Goal: Task Accomplishment & Management: Use online tool/utility

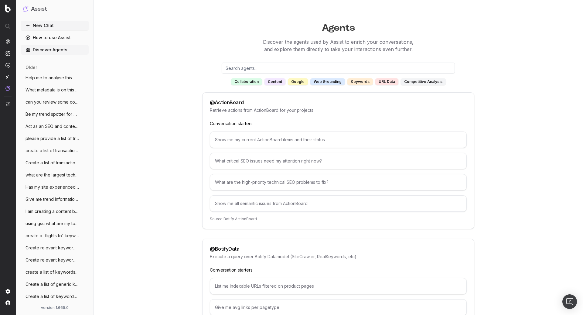
click at [64, 36] on link "How to use Assist" at bounding box center [55, 38] width 68 height 10
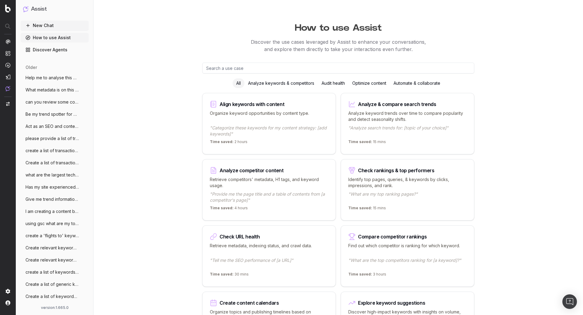
click at [57, 89] on span "What metadata is on this page? https://w" at bounding box center [52, 90] width 53 height 6
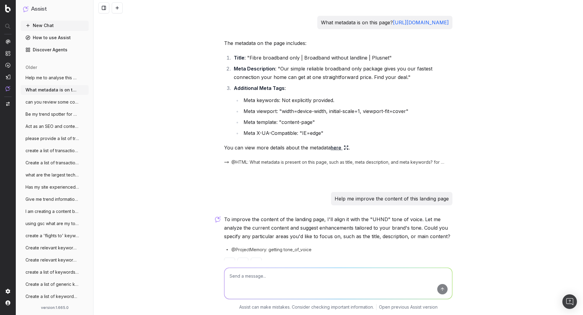
click at [56, 116] on span "Be my trend spotter for UHND (a notre da" at bounding box center [52, 114] width 53 height 6
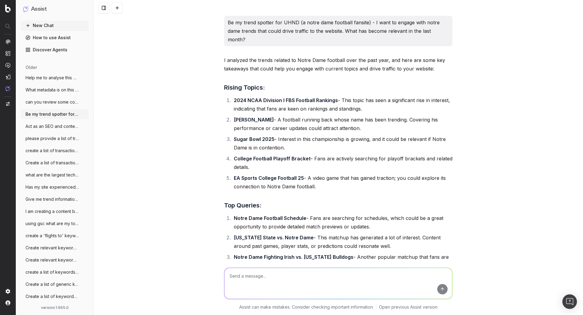
click at [56, 127] on span "Act as an SEO and content expert. This a" at bounding box center [52, 126] width 53 height 6
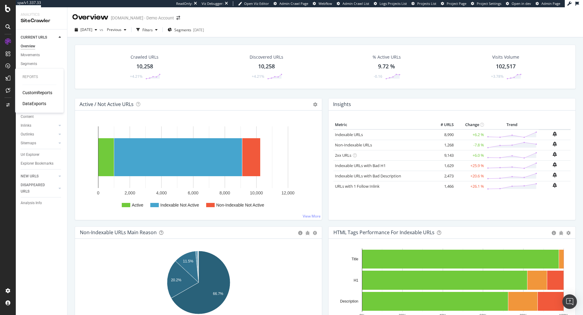
click at [31, 94] on div "CustomReports" at bounding box center [37, 93] width 30 height 6
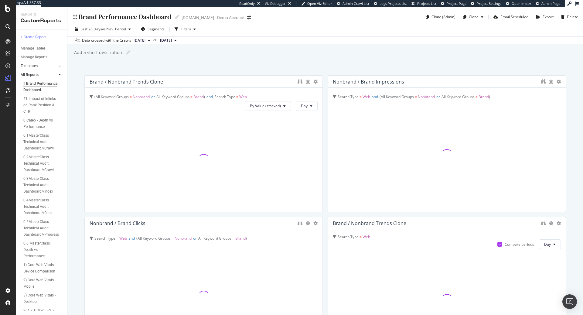
click at [32, 65] on div "Templates" at bounding box center [29, 66] width 17 height 6
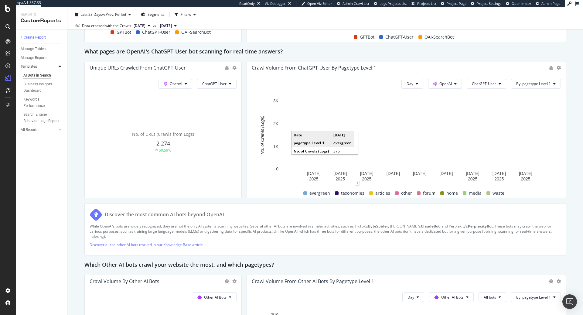
scroll to position [658, 0]
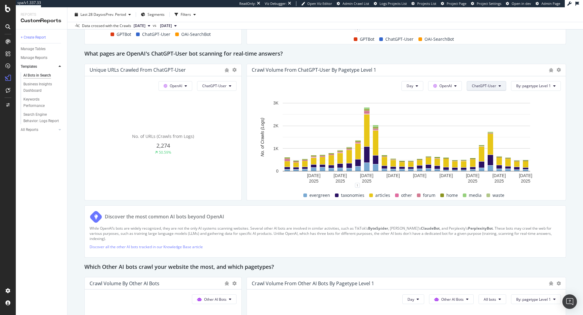
click at [490, 84] on span "ChatGPT-User" at bounding box center [484, 85] width 24 height 5
click at [463, 214] on div "Discover the most common AI bots beyond OpenAI" at bounding box center [326, 217] width 472 height 13
click at [452, 86] on span "OpenAI" at bounding box center [446, 85] width 12 height 5
click at [456, 131] on span "Other AI Bots" at bounding box center [456, 130] width 22 height 5
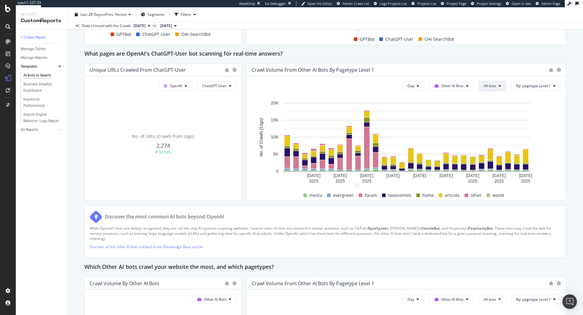
click at [499, 86] on button "All bots" at bounding box center [493, 86] width 28 height 10
click at [501, 126] on span "Bytespider" at bounding box center [502, 124] width 34 height 5
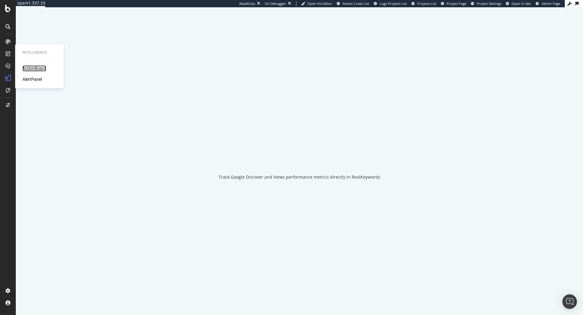
click at [33, 70] on div "ActionBoard" at bounding box center [34, 68] width 24 height 6
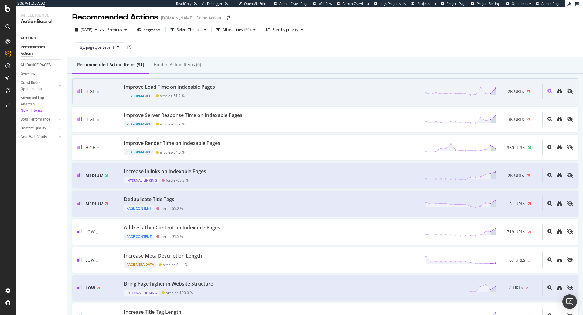
click at [293, 85] on div "Improve Load Time on Indexable Pages Performance articles - 51.2 % 2K URLs" at bounding box center [331, 91] width 424 height 15
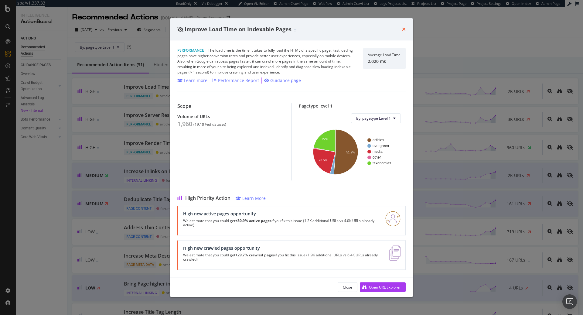
click at [403, 29] on icon "times" at bounding box center [404, 29] width 4 height 5
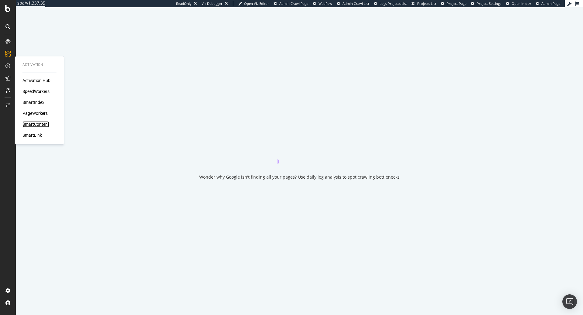
click at [43, 126] on div "SmartContent" at bounding box center [35, 124] width 27 height 6
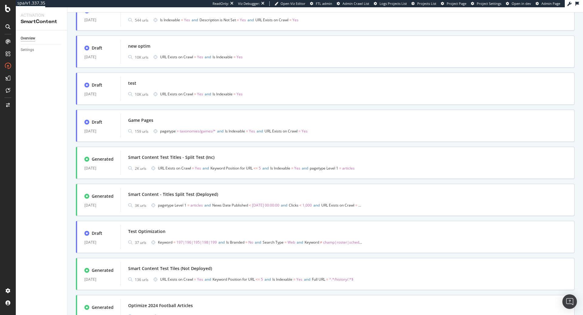
scroll to position [127, 0]
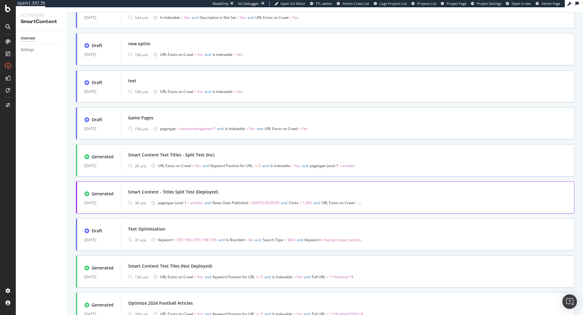
click at [212, 189] on div "Smart Content - Titles Split Test (Deployed)" at bounding box center [173, 192] width 90 height 6
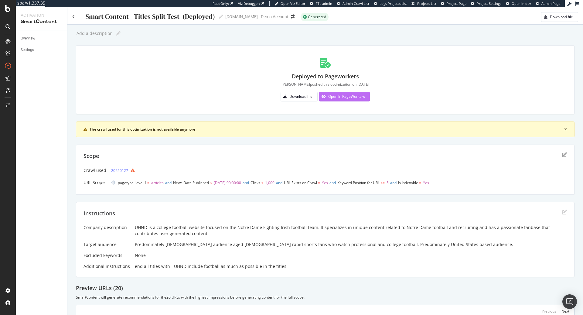
click at [345, 97] on div "Open in PageWorkers" at bounding box center [346, 96] width 37 height 5
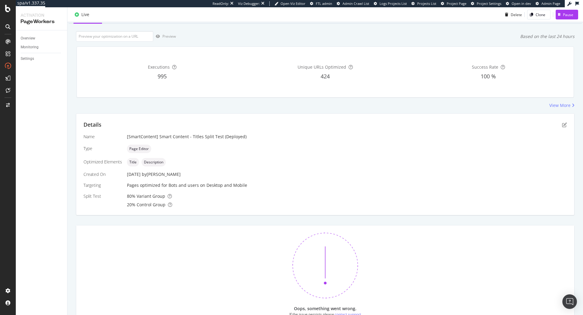
scroll to position [29, 0]
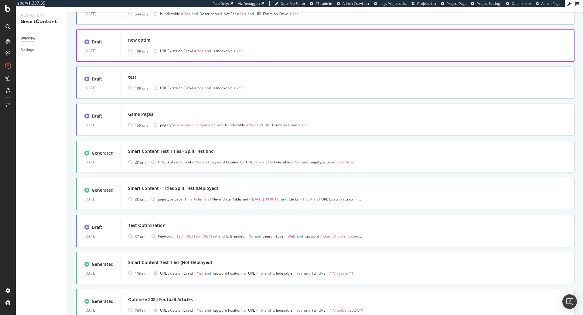
scroll to position [133, 0]
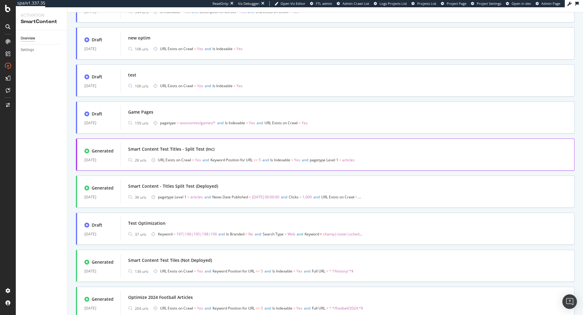
click at [207, 153] on div "Smart Content Test Titles - Split Test (Inc)" at bounding box center [347, 149] width 439 height 9
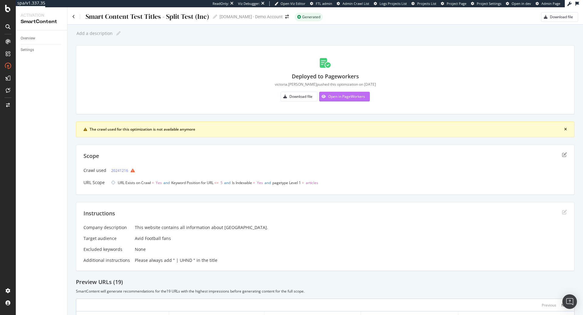
click at [335, 95] on div "Open in PageWorkers" at bounding box center [346, 96] width 37 height 5
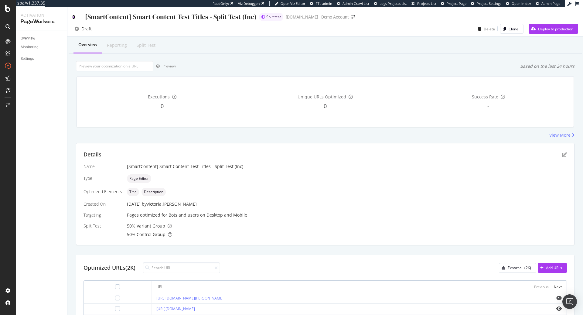
click at [74, 16] on icon at bounding box center [73, 17] width 3 height 4
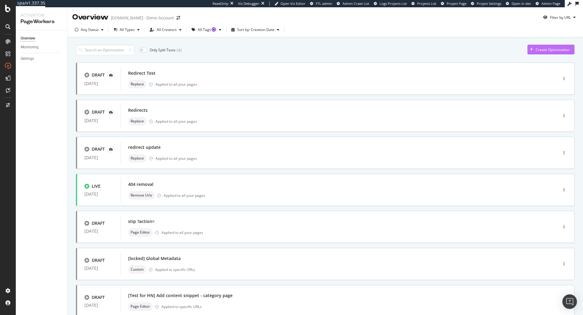
click at [553, 47] on div "Create Optimization" at bounding box center [553, 49] width 34 height 5
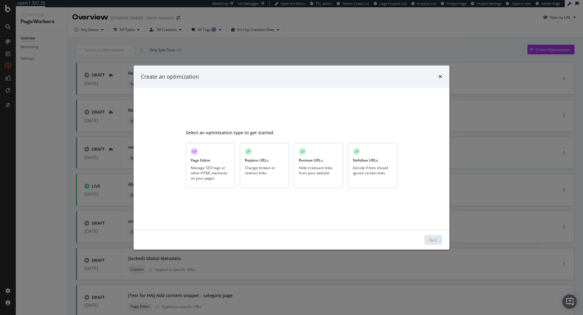
click at [277, 169] on div "Change broken or redirect links" at bounding box center [265, 170] width 40 height 10
click at [425, 244] on button "Next" at bounding box center [434, 240] width 18 height 10
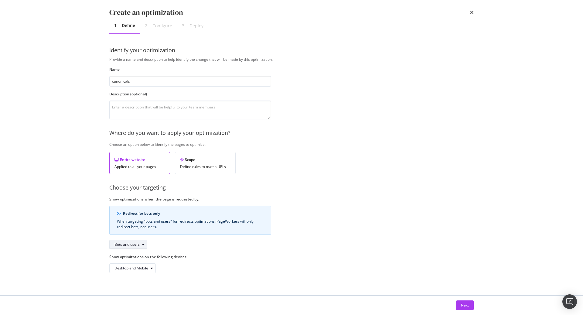
type input "canonicals"
click at [140, 246] on div "Bots and users" at bounding box center [131, 244] width 33 height 9
click at [136, 265] on div "Bots only" at bounding box center [130, 264] width 36 height 8
click at [293, 210] on div "Provide a name and description to help identify the change that will be made by…" at bounding box center [291, 165] width 365 height 216
click at [465, 304] on div "Next" at bounding box center [465, 305] width 8 height 5
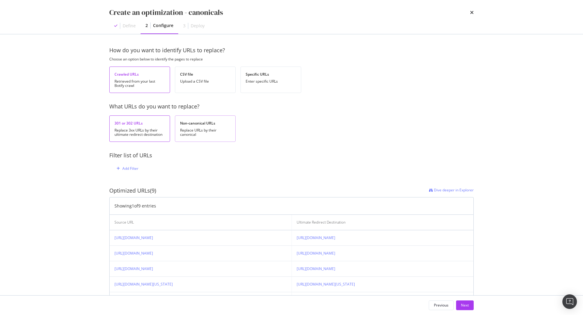
click at [192, 130] on div "Replace URLs by their canonical" at bounding box center [205, 132] width 50 height 9
click at [132, 169] on div "Add Filter" at bounding box center [130, 168] width 16 height 5
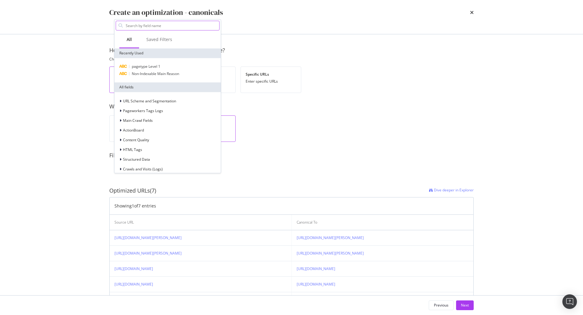
type input "c"
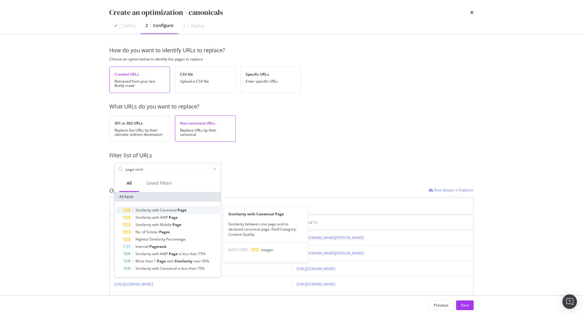
type input "page simil"
click at [173, 211] on span "Canonical" at bounding box center [169, 210] width 18 height 5
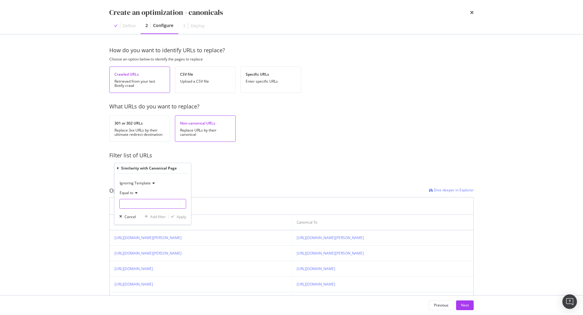
click at [153, 205] on input "modal" at bounding box center [152, 204] width 67 height 10
click at [143, 212] on span "100" at bounding box center [143, 211] width 45 height 5
type input "100"
click at [180, 218] on div "Apply" at bounding box center [181, 216] width 9 height 5
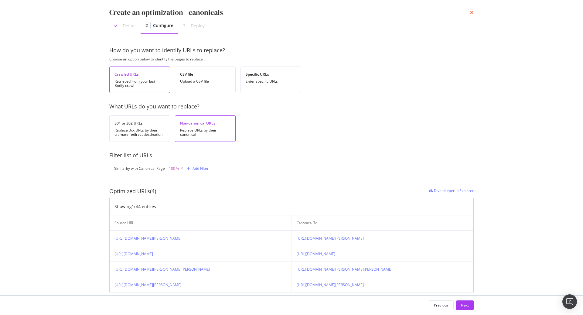
click at [472, 11] on icon "times" at bounding box center [472, 12] width 4 height 5
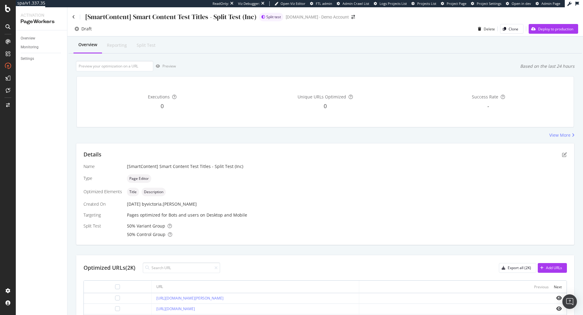
click at [76, 18] on div "[SmartContent] Smart Content Test Titles - Split Test (Inc)" at bounding box center [164, 16] width 184 height 9
click at [75, 17] on div "[SmartContent] Smart Content Test Titles - Split Test (Inc)" at bounding box center [164, 16] width 184 height 9
click at [72, 17] on icon at bounding box center [73, 17] width 3 height 4
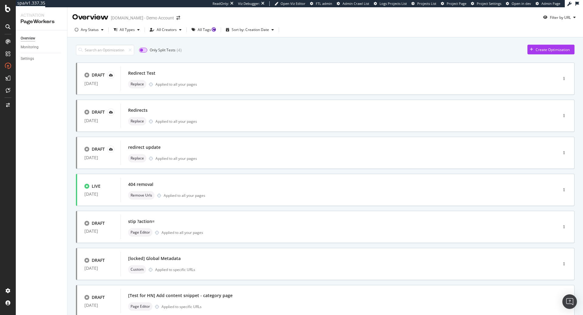
click at [144, 49] on input "checkbox" at bounding box center [143, 50] width 8 height 5
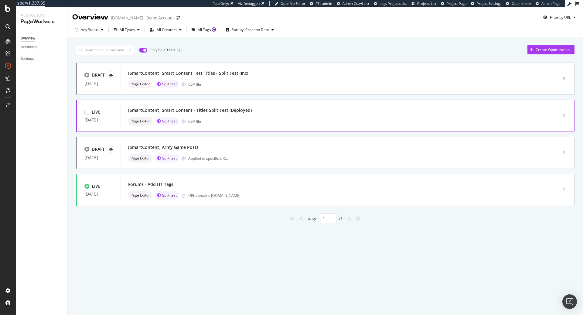
click at [247, 112] on div "[SmartContent] Smart Content - Titles Split Test (Deployed)" at bounding box center [190, 110] width 124 height 6
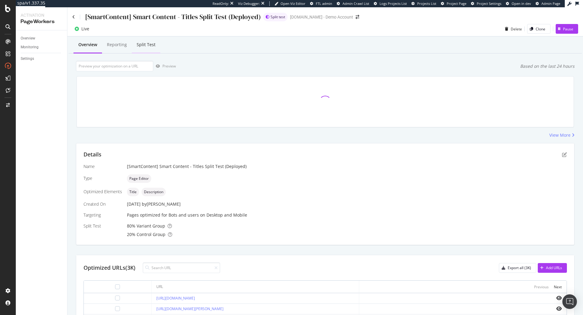
click at [153, 46] on div "Split Test" at bounding box center [146, 45] width 19 height 6
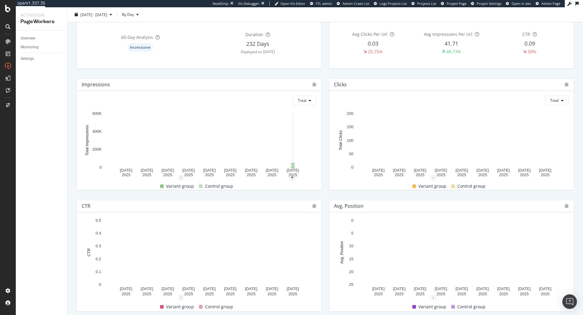
scroll to position [83, 0]
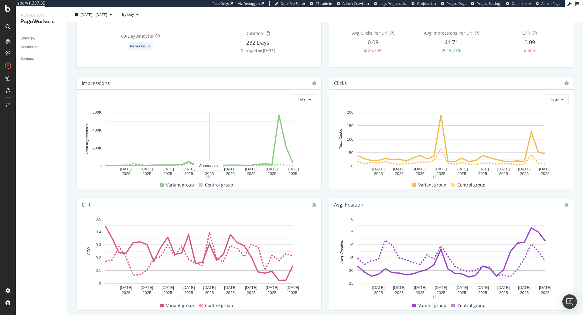
click at [210, 177] on icon "plus" at bounding box center [208, 177] width 3 height 4
click at [207, 142] on textarea at bounding box center [209, 140] width 54 height 19
type textarea "hbhdbshbhd"
click at [233, 160] on div "Save" at bounding box center [232, 158] width 8 height 5
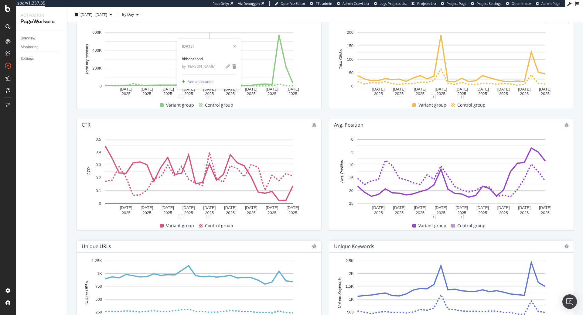
scroll to position [168, 0]
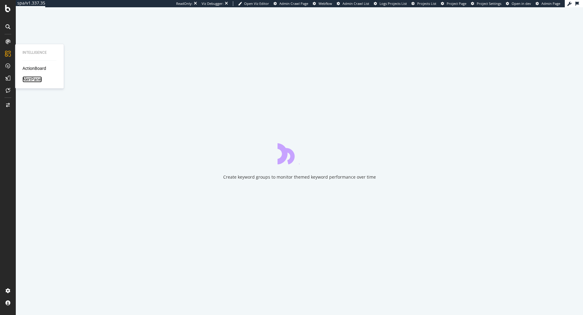
click at [38, 81] on div "AlertPanel" at bounding box center [31, 79] width 19 height 6
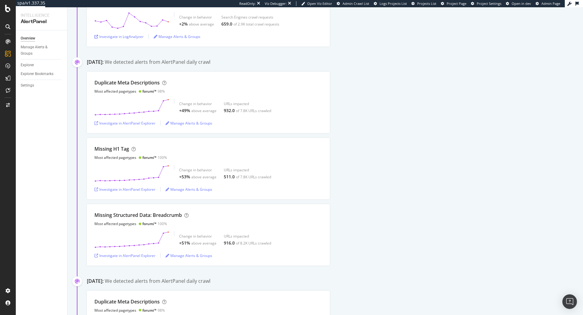
scroll to position [1861, 0]
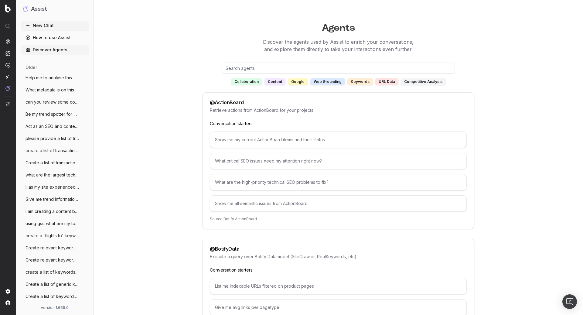
click at [285, 82] on div "content" at bounding box center [275, 81] width 21 height 7
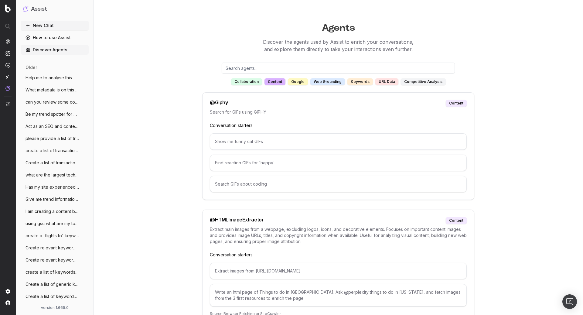
click at [302, 82] on div "google" at bounding box center [298, 81] width 20 height 7
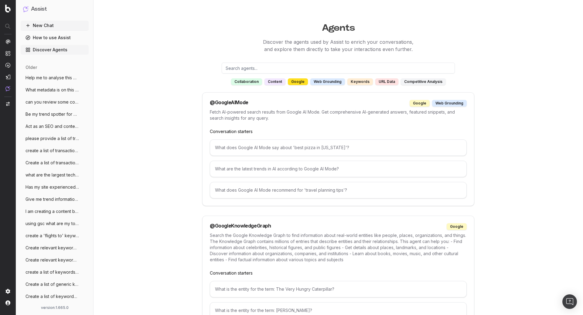
click at [419, 83] on div "competitive analysis" at bounding box center [423, 81] width 45 height 7
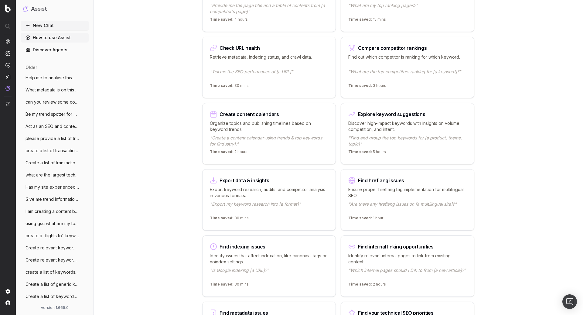
scroll to position [196, 0]
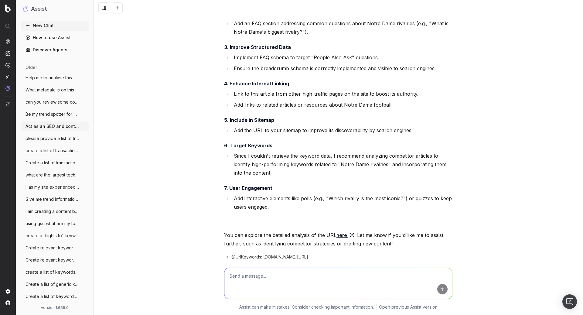
scroll to position [354, 0]
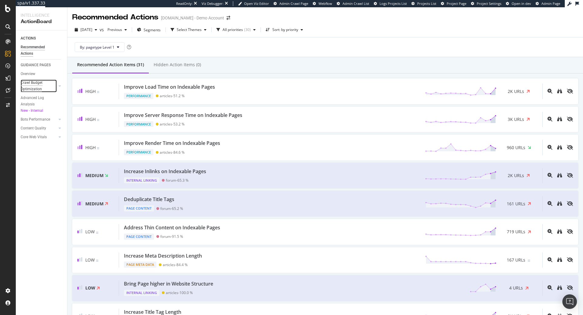
click at [28, 87] on div "Crawl Budget Optimization" at bounding box center [37, 86] width 32 height 13
